Goal: Information Seeking & Learning: Learn about a topic

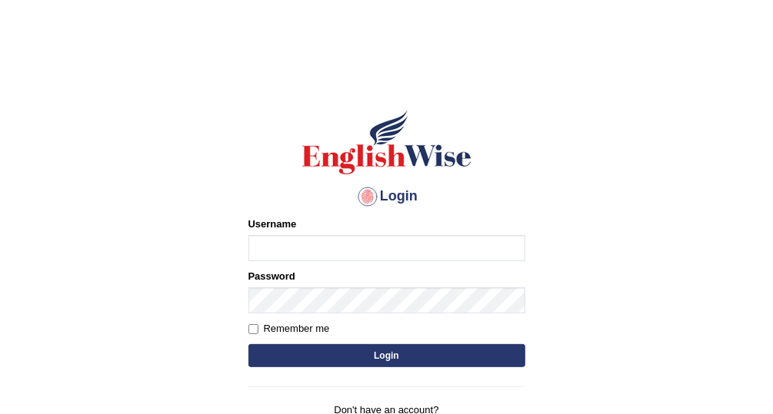
type input "Vallarie97"
click at [434, 354] on button "Login" at bounding box center [386, 356] width 277 height 23
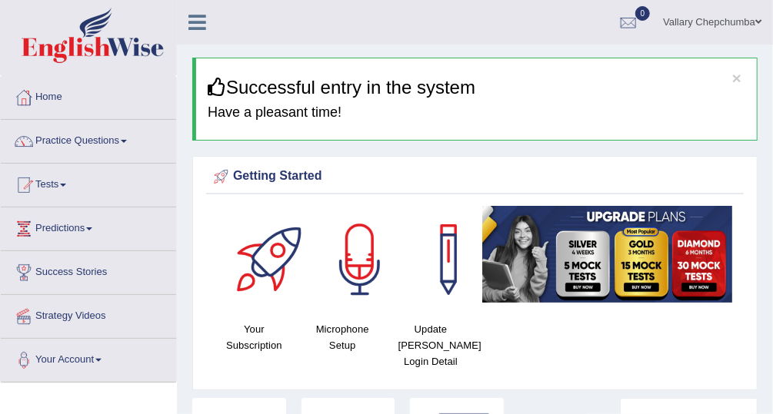
click at [127, 140] on span at bounding box center [124, 141] width 6 height 3
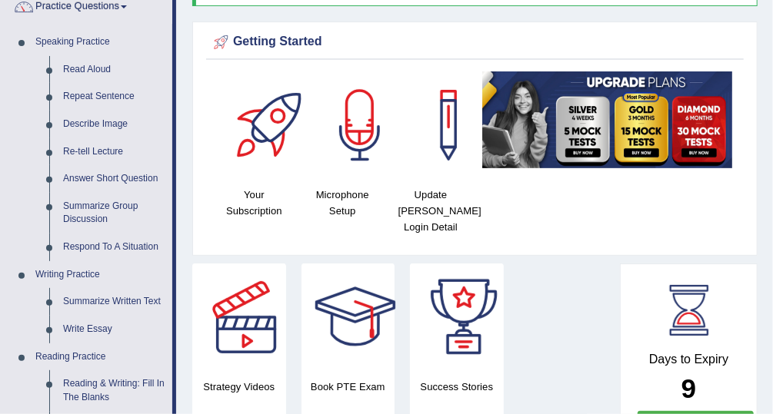
scroll to position [122, 0]
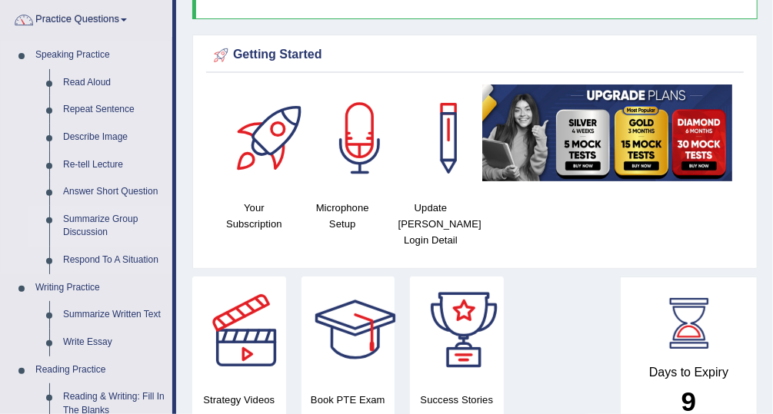
click at [87, 229] on link "Summarize Group Discussion" at bounding box center [114, 226] width 116 height 41
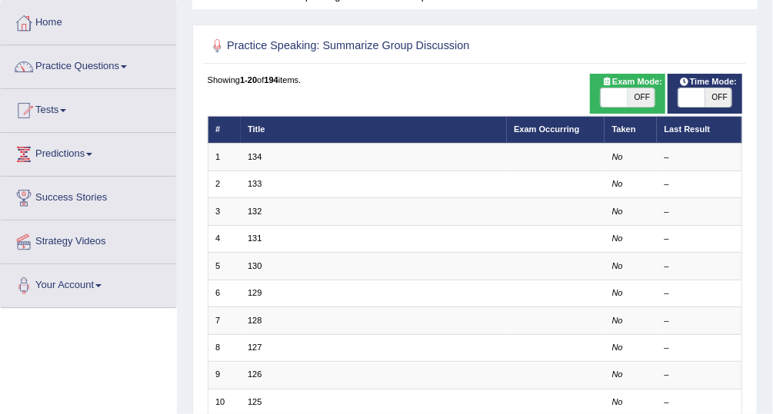
scroll to position [86, 0]
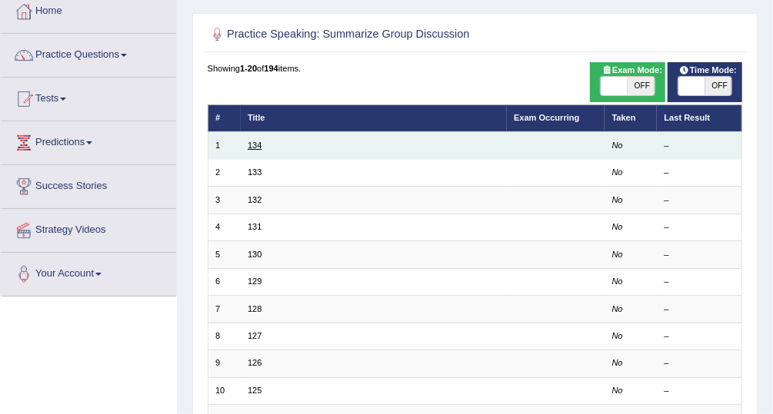
click at [249, 148] on link "134" at bounding box center [255, 145] width 14 height 9
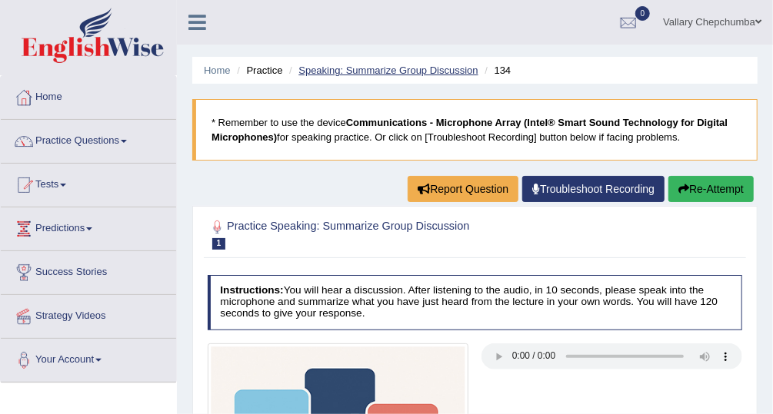
click at [370, 74] on link "Speaking: Summarize Group Discussion" at bounding box center [387, 71] width 179 height 12
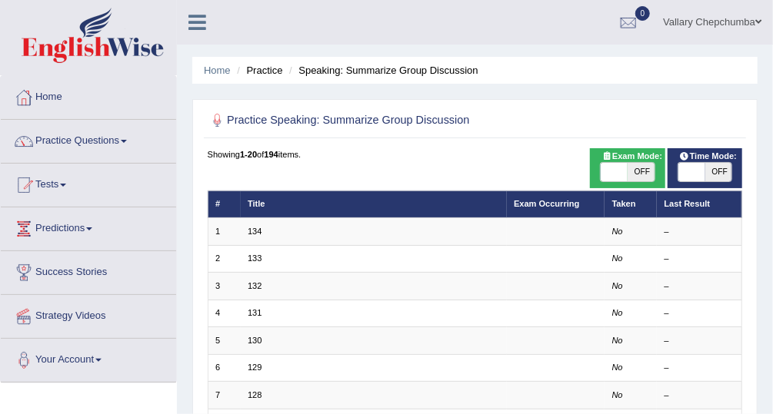
click at [643, 169] on span "OFF" at bounding box center [641, 172] width 27 height 18
checkbox input "true"
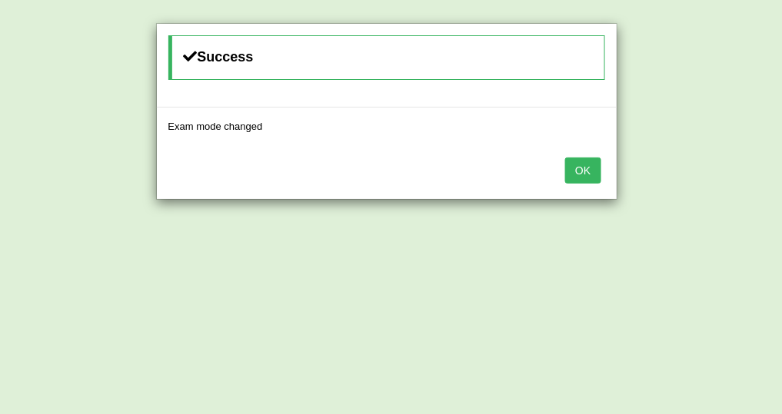
click at [590, 178] on button "OK" at bounding box center [582, 171] width 35 height 26
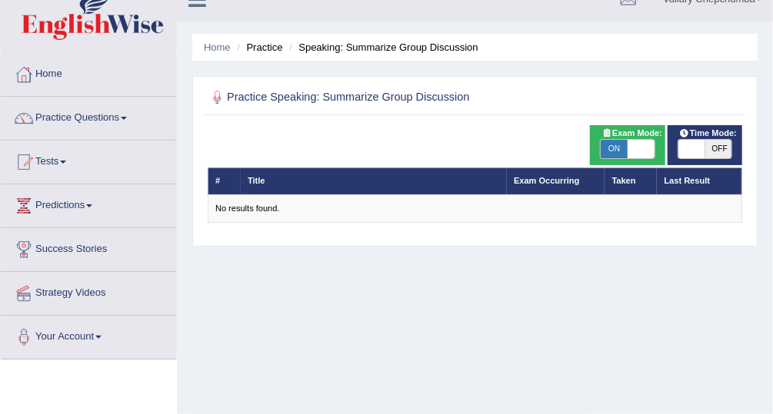
scroll to position [15, 0]
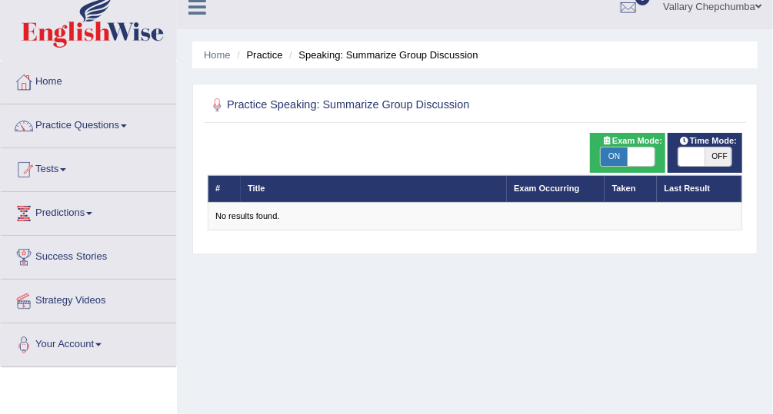
click at [125, 125] on span at bounding box center [124, 126] width 6 height 3
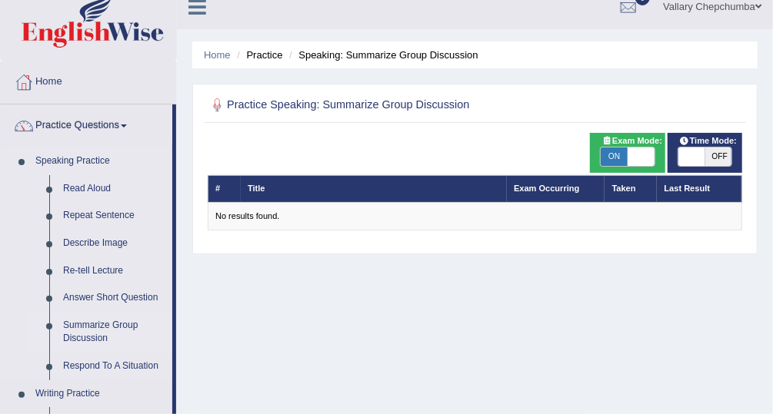
click at [78, 328] on link "Summarize Group Discussion" at bounding box center [114, 332] width 116 height 41
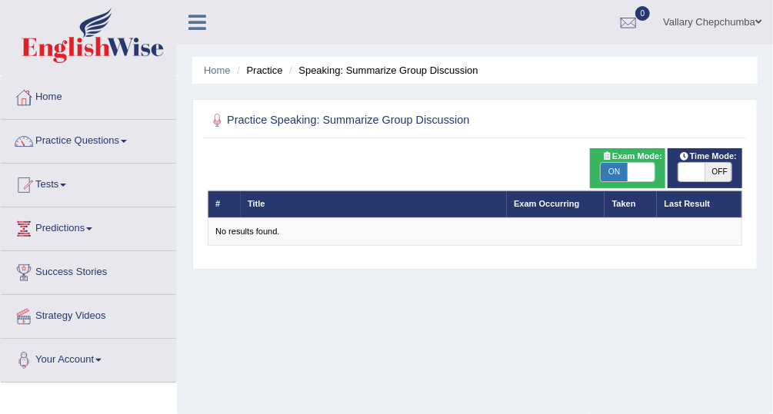
click at [618, 175] on span "ON" at bounding box center [614, 172] width 27 height 18
checkbox input "false"
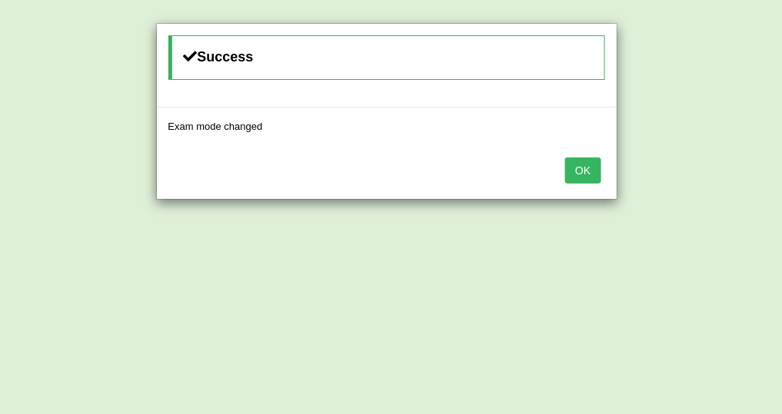
click at [593, 176] on button "OK" at bounding box center [582, 171] width 35 height 26
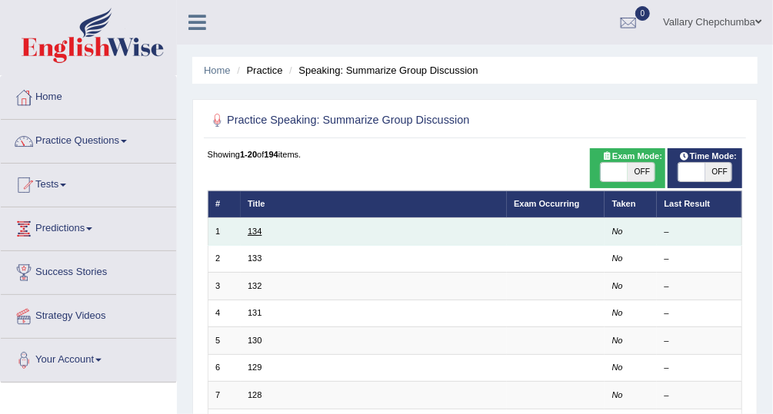
click at [248, 232] on link "134" at bounding box center [255, 231] width 14 height 9
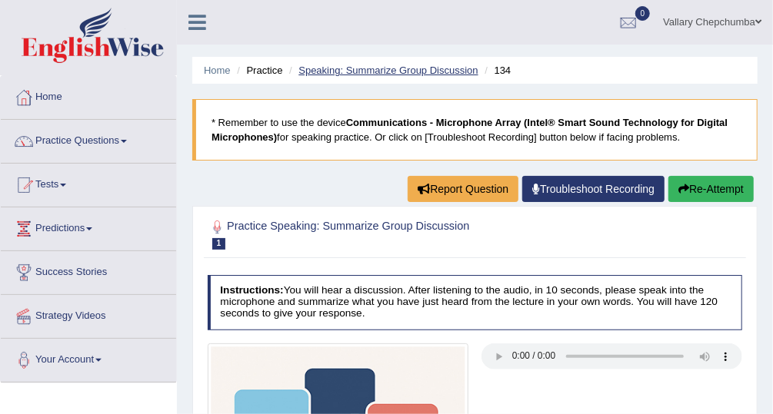
click at [394, 72] on link "Speaking: Summarize Group Discussion" at bounding box center [387, 71] width 179 height 12
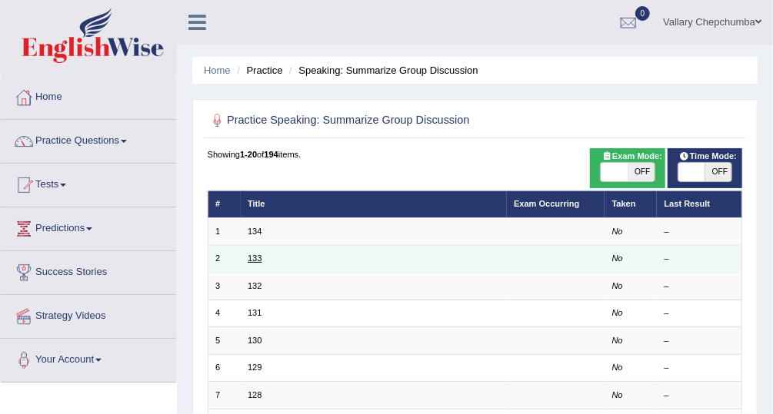
click at [257, 256] on link "133" at bounding box center [255, 258] width 14 height 9
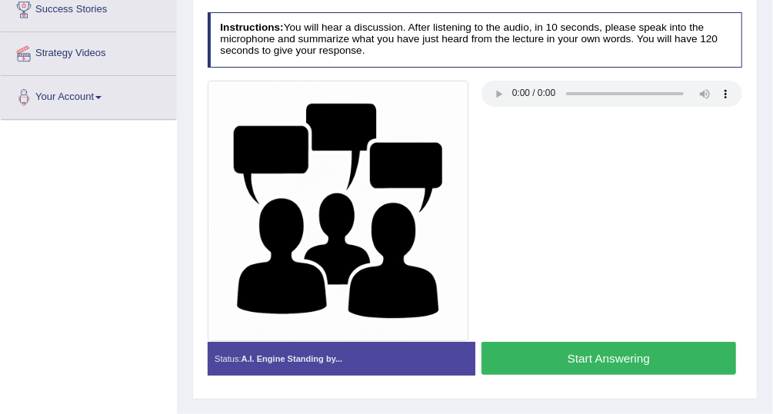
scroll to position [266, 0]
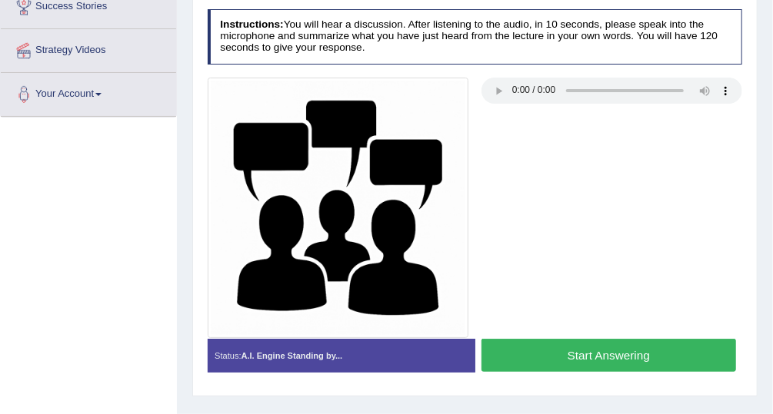
click at [566, 348] on button "Start Answering" at bounding box center [608, 355] width 255 height 33
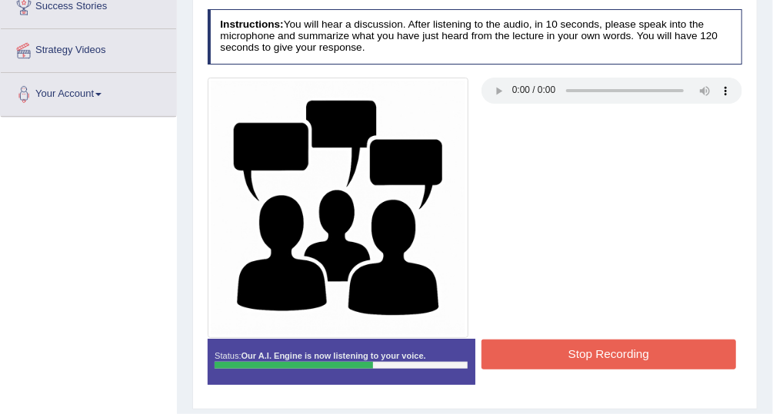
click at [608, 350] on button "Stop Recording" at bounding box center [608, 355] width 255 height 30
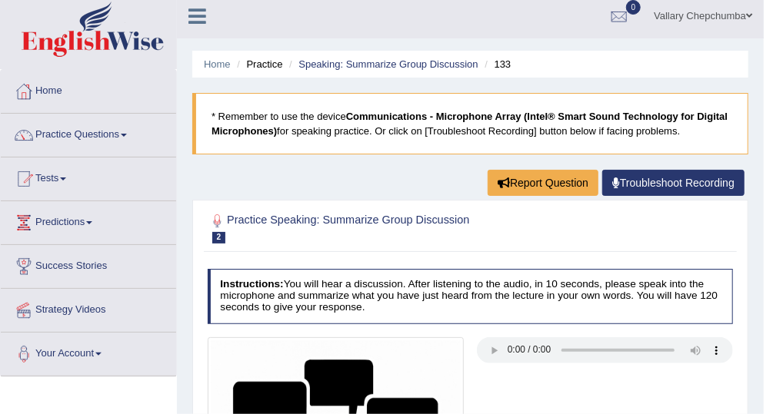
scroll to position [0, 0]
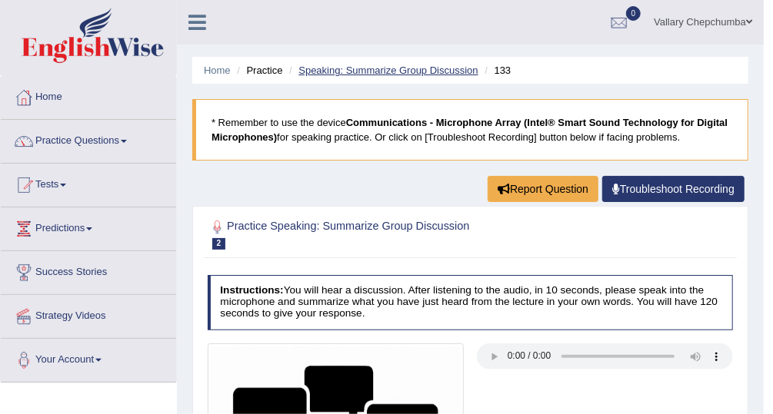
click at [346, 74] on link "Speaking: Summarize Group Discussion" at bounding box center [387, 71] width 179 height 12
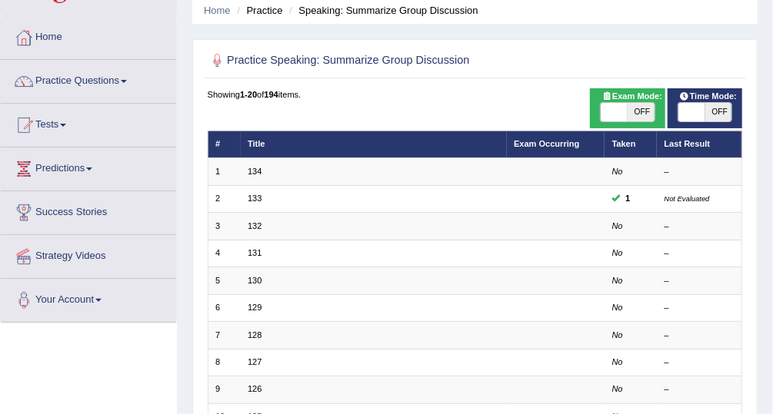
scroll to position [62, 0]
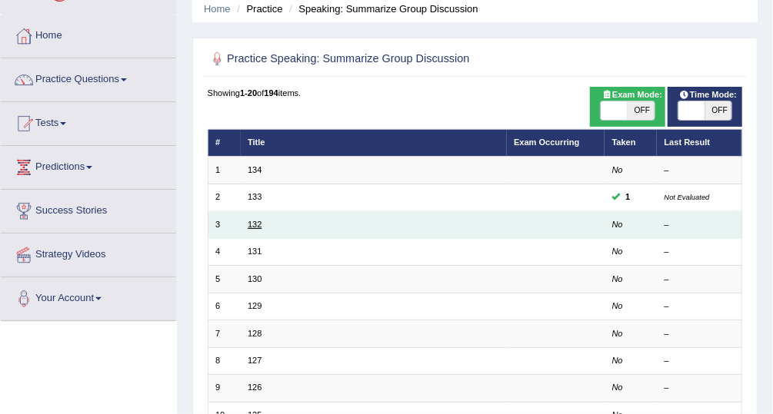
click at [254, 221] on link "132" at bounding box center [255, 224] width 14 height 9
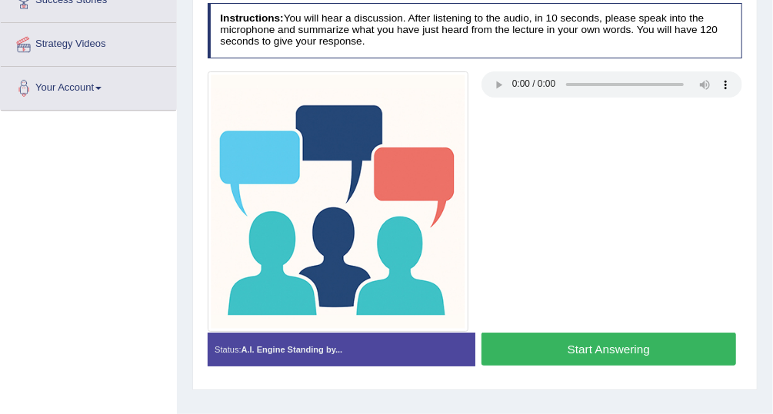
scroll to position [275, 0]
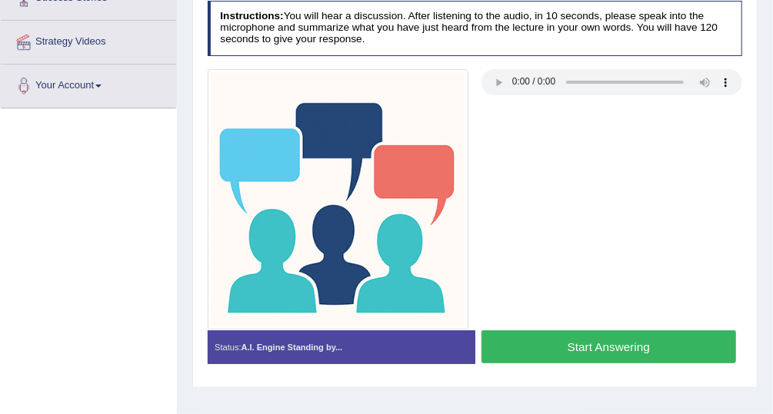
click at [559, 345] on button "Start Answering" at bounding box center [608, 347] width 255 height 33
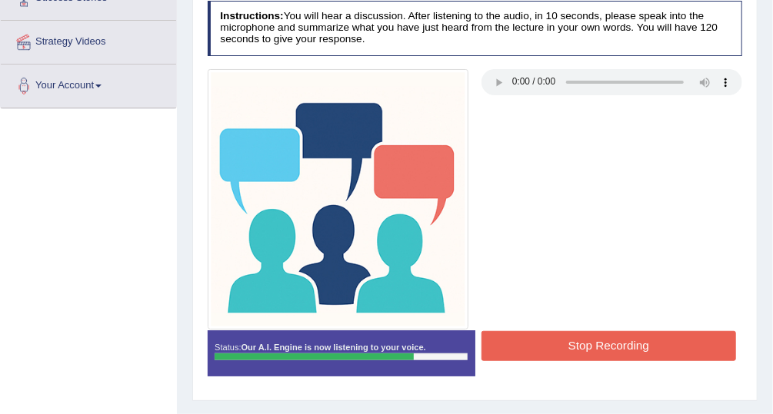
click at [643, 343] on button "Stop Recording" at bounding box center [608, 346] width 255 height 30
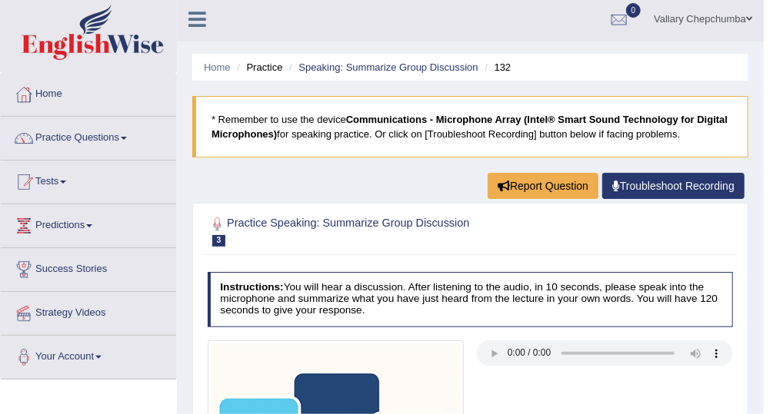
scroll to position [0, 0]
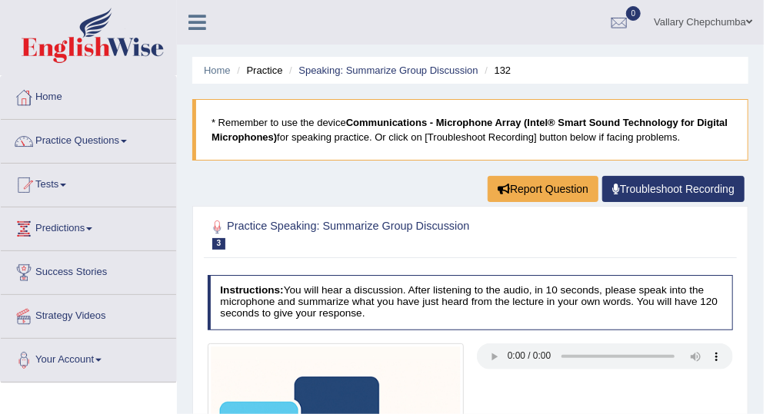
click at [127, 140] on span at bounding box center [124, 141] width 6 height 3
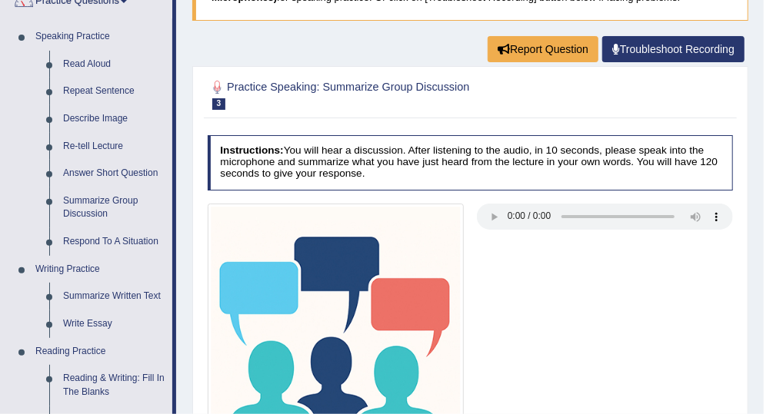
scroll to position [145, 0]
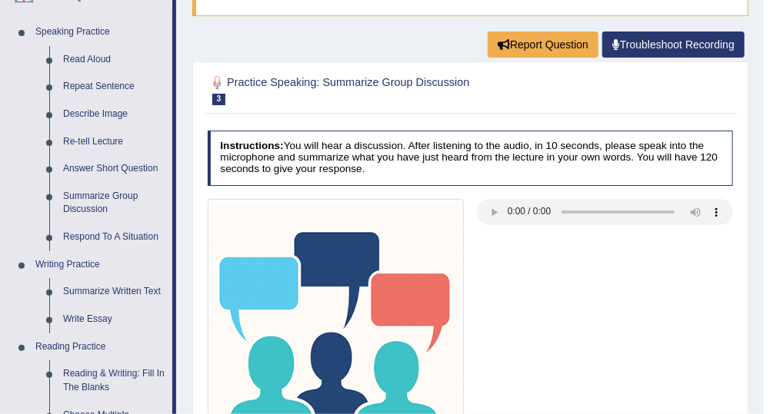
click at [48, 321] on li "Write Essay" at bounding box center [100, 320] width 144 height 28
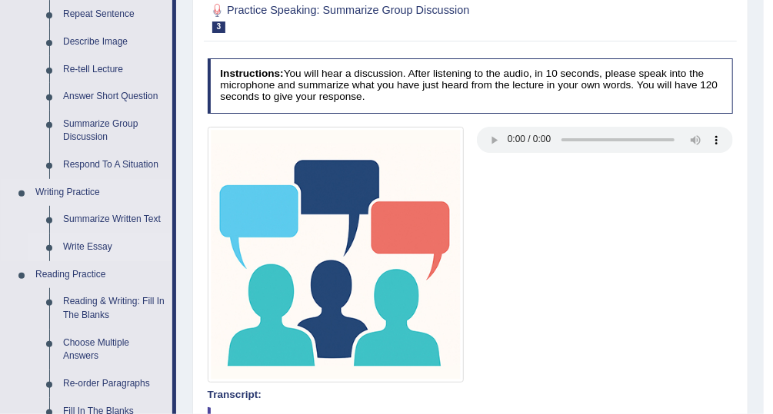
scroll to position [212, 0]
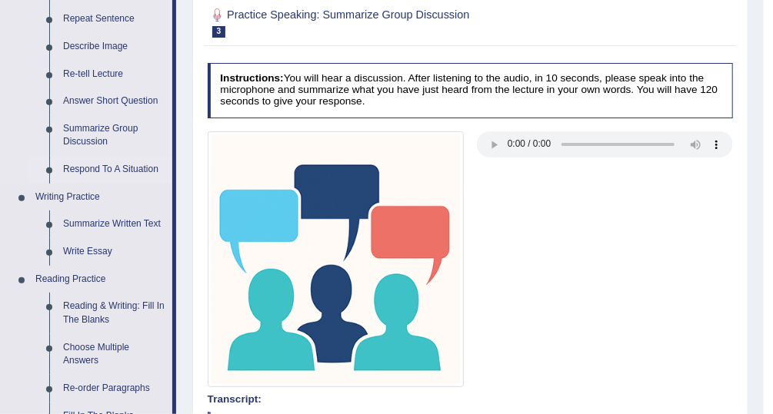
click at [81, 170] on link "Respond To A Situation" at bounding box center [114, 170] width 116 height 28
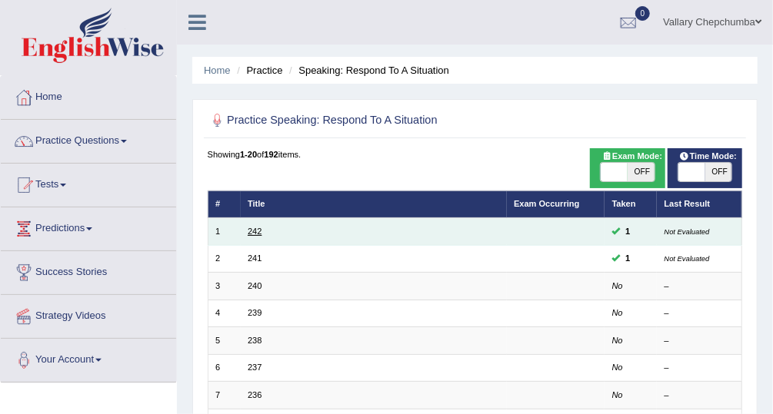
click at [253, 235] on link "242" at bounding box center [255, 231] width 14 height 9
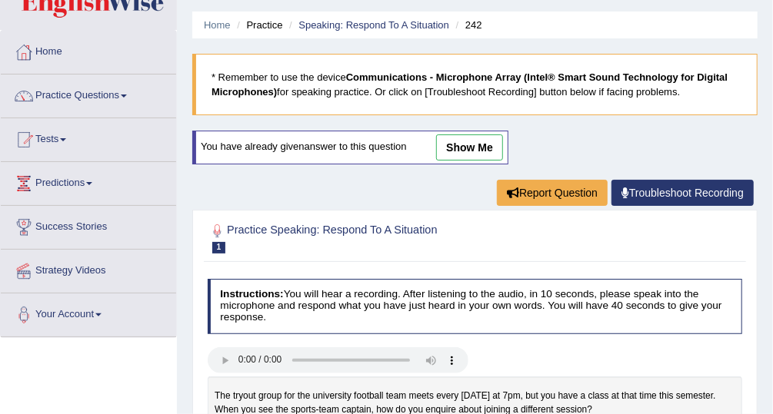
scroll to position [45, 0]
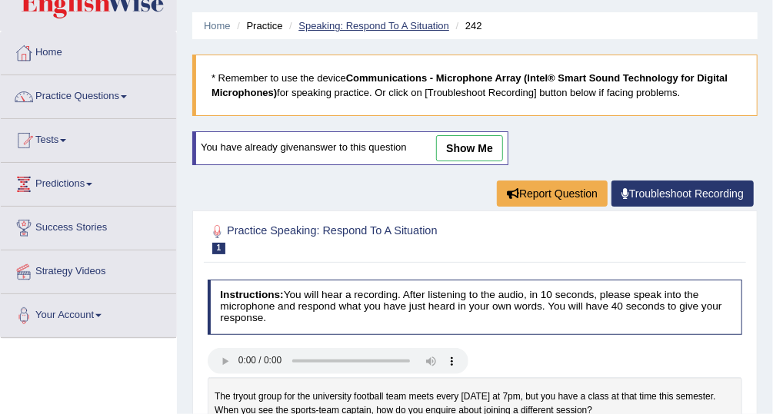
click at [365, 25] on link "Speaking: Respond To A Situation" at bounding box center [373, 26] width 151 height 12
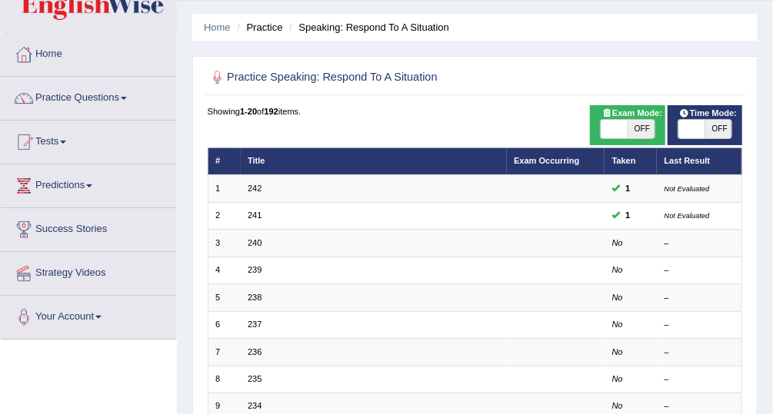
scroll to position [52, 0]
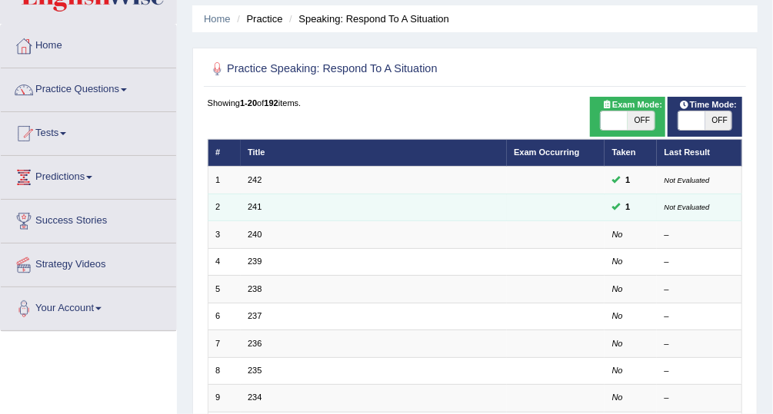
click at [253, 194] on td "241" at bounding box center [374, 207] width 266 height 27
click at [254, 208] on link "241" at bounding box center [255, 206] width 14 height 9
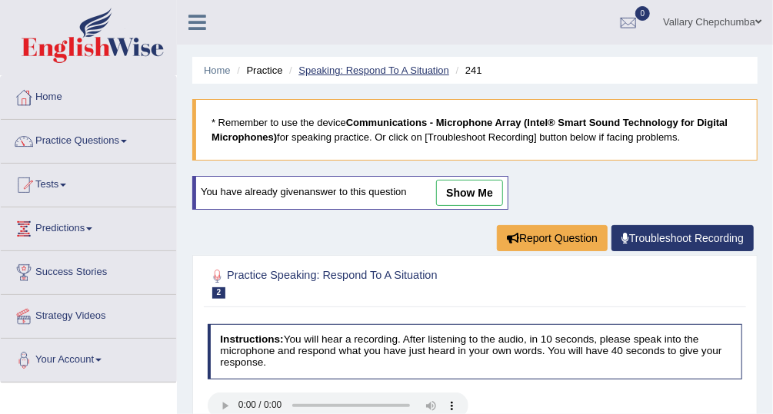
click at [338, 75] on link "Speaking: Respond To A Situation" at bounding box center [373, 71] width 151 height 12
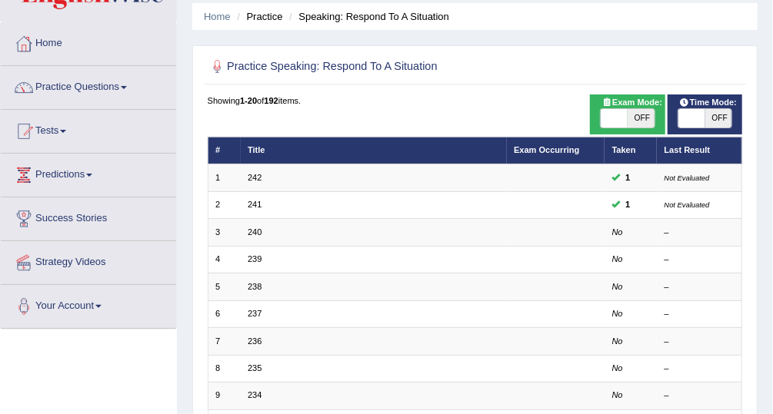
scroll to position [55, 0]
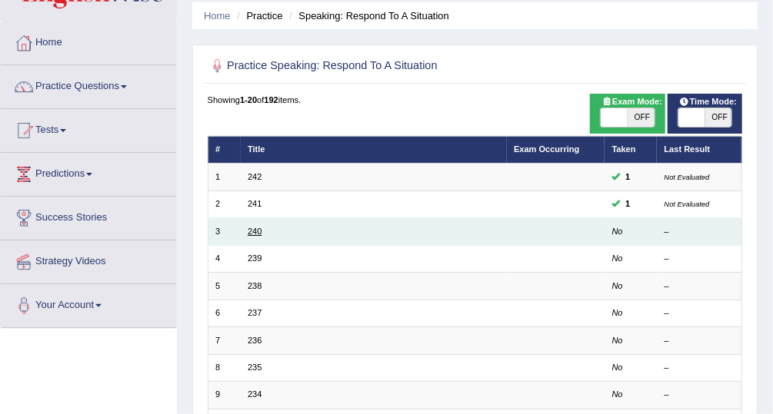
click at [248, 228] on link "240" at bounding box center [255, 231] width 14 height 9
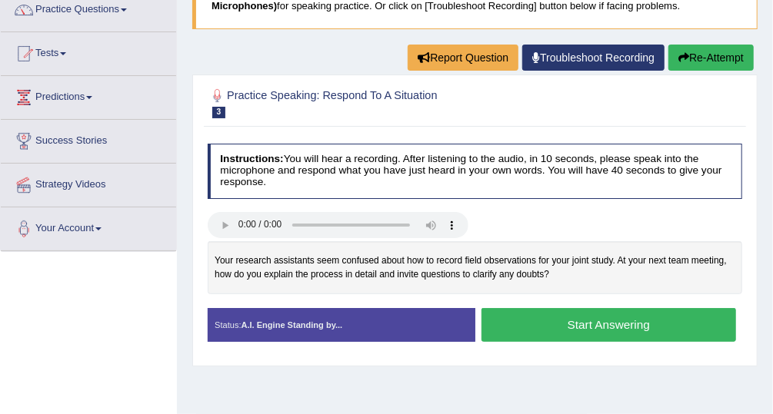
scroll to position [131, 0]
click at [668, 326] on button "Start Answering" at bounding box center [608, 324] width 255 height 33
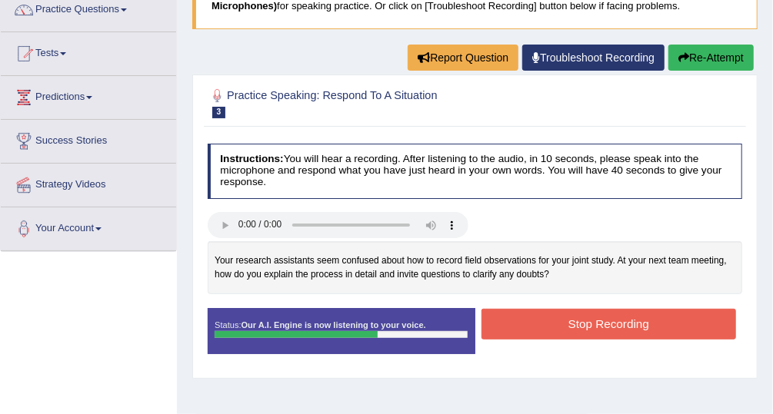
click at [675, 321] on button "Stop Recording" at bounding box center [608, 324] width 255 height 30
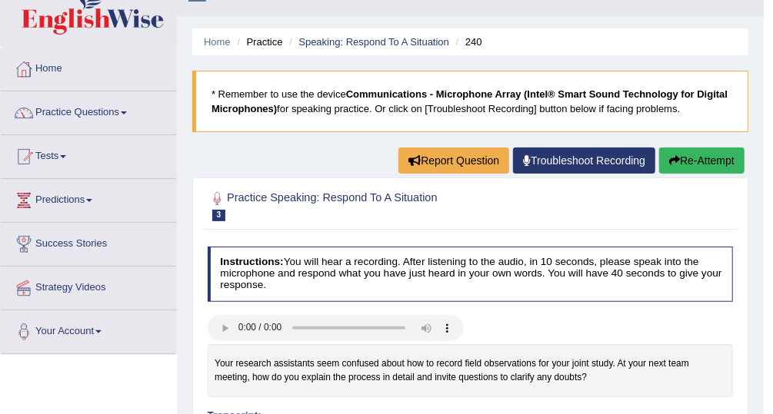
scroll to position [0, 0]
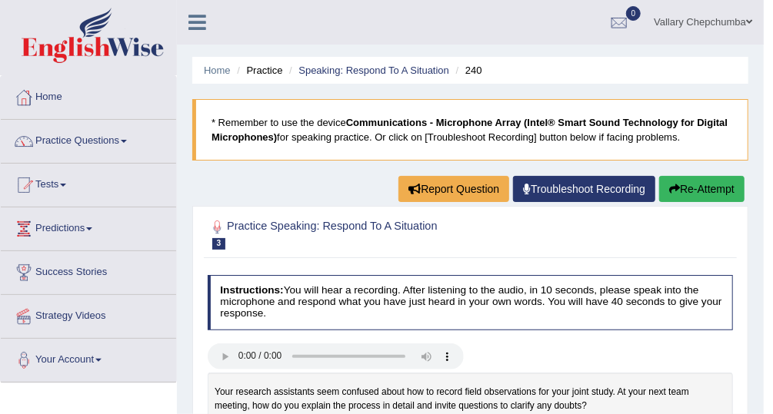
click at [66, 184] on span at bounding box center [63, 185] width 6 height 3
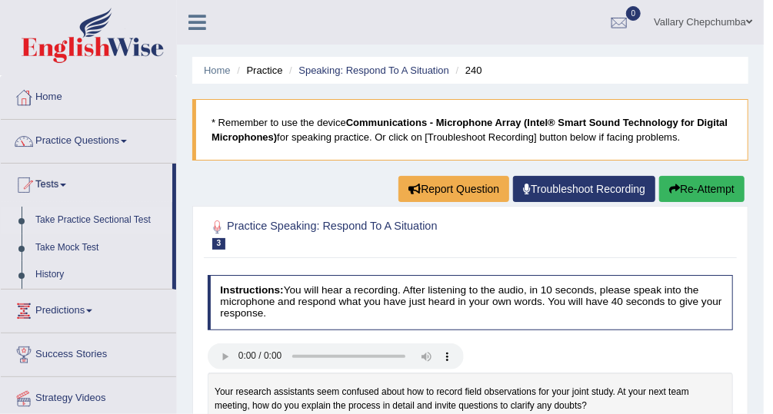
click at [139, 221] on link "Take Practice Sectional Test" at bounding box center [100, 221] width 144 height 28
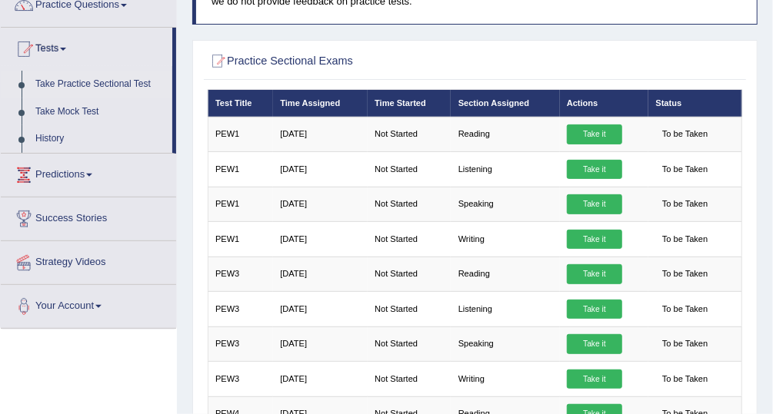
scroll to position [135, 0]
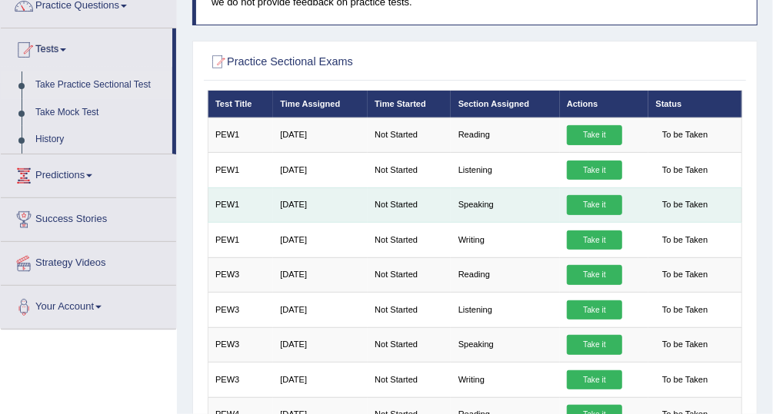
click at [599, 206] on link "Take it" at bounding box center [594, 205] width 55 height 20
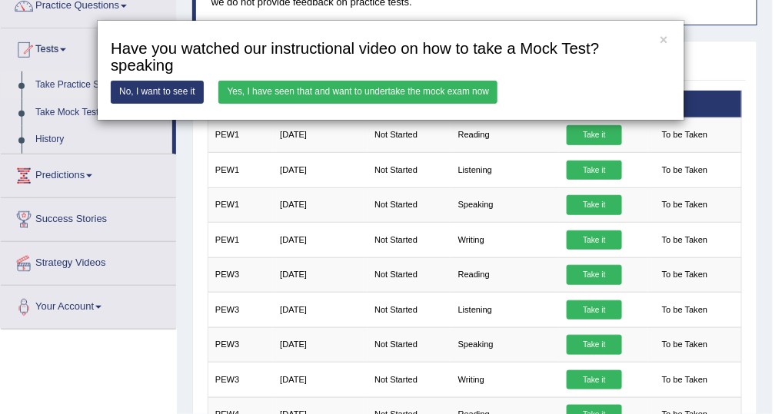
click at [168, 95] on link "No, I want to see it" at bounding box center [157, 92] width 93 height 22
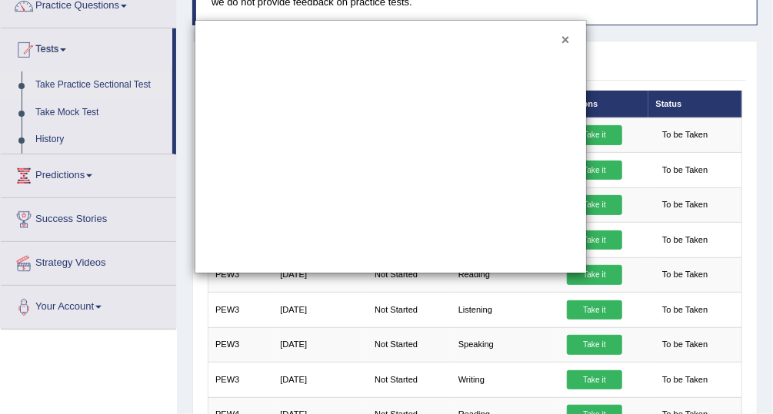
click at [564, 42] on button "×" at bounding box center [565, 41] width 8 height 14
